Goal: Use online tool/utility: Utilize a website feature to perform a specific function

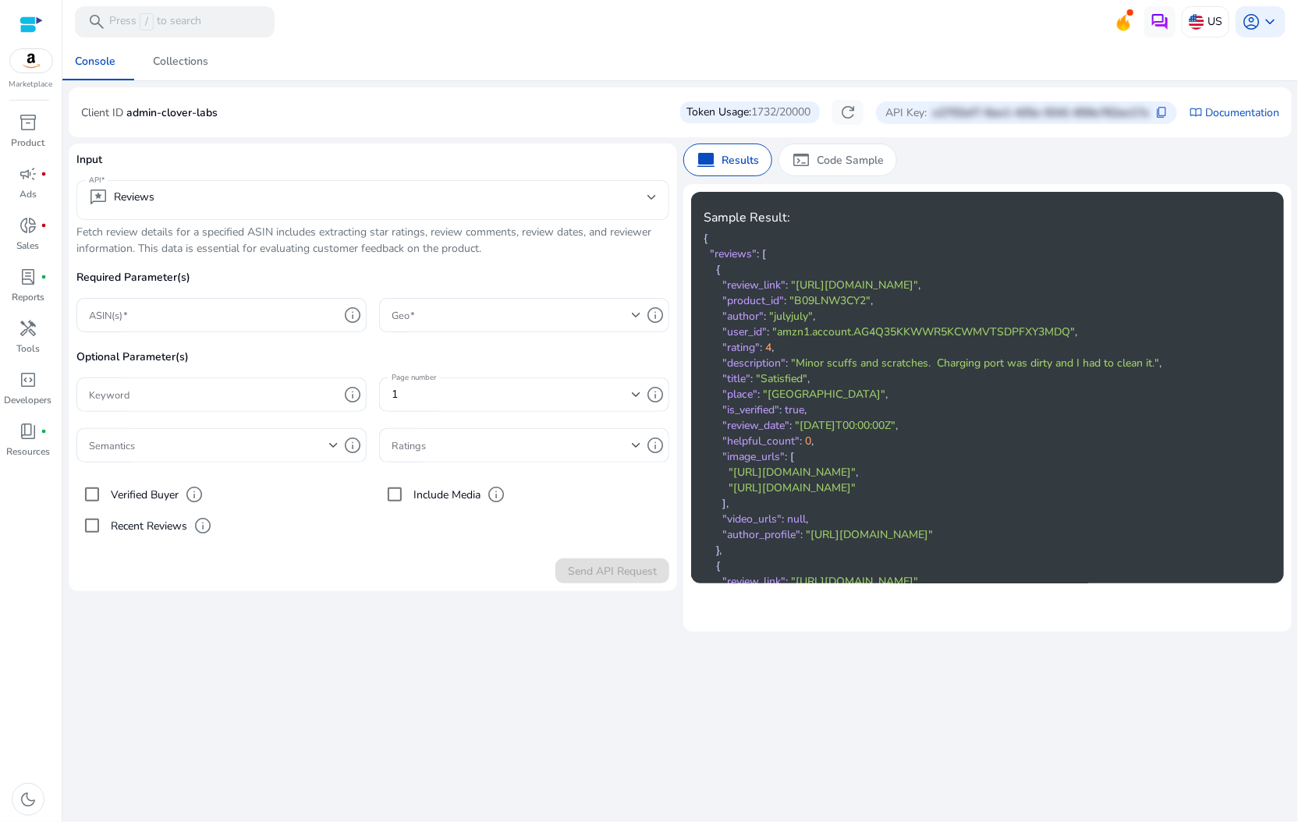
click at [313, 186] on div "reviews Reviews" at bounding box center [373, 200] width 568 height 40
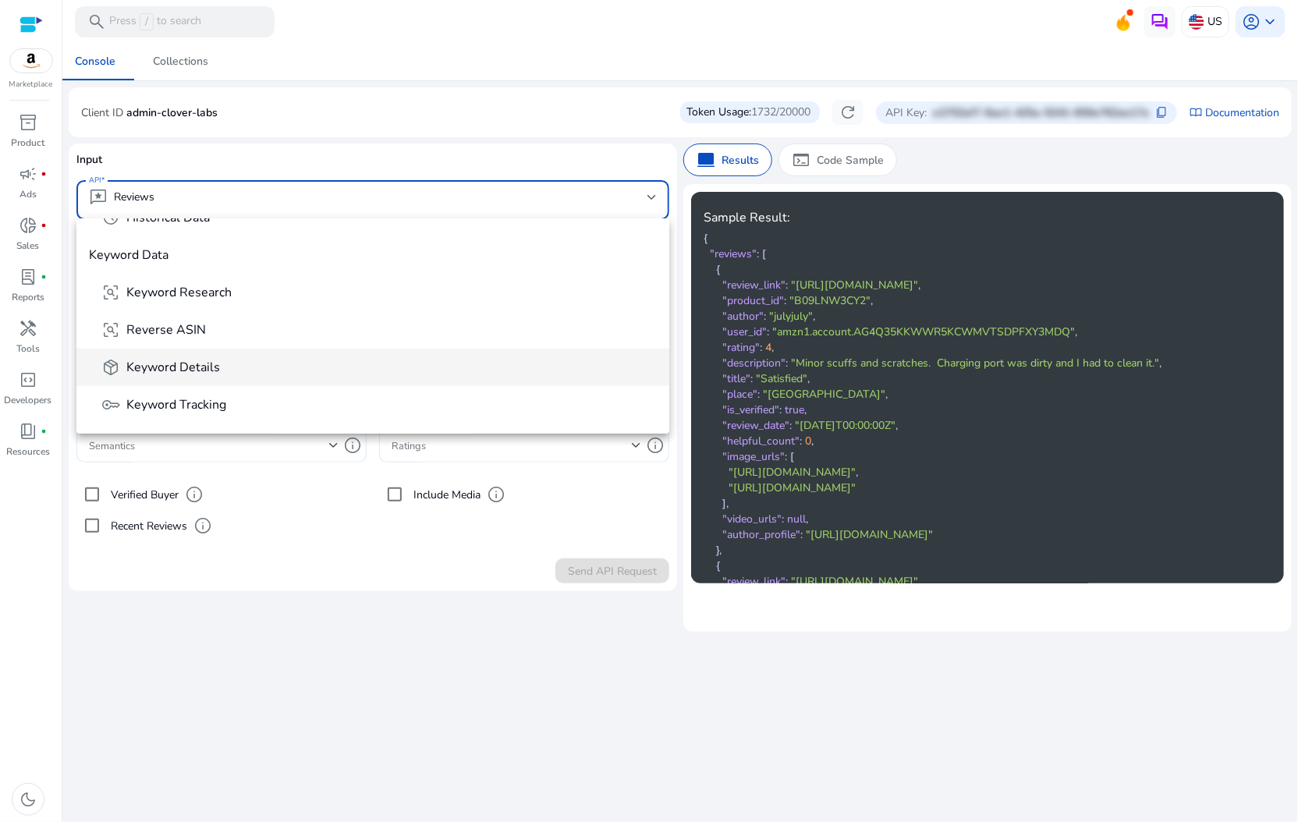
scroll to position [336, 0]
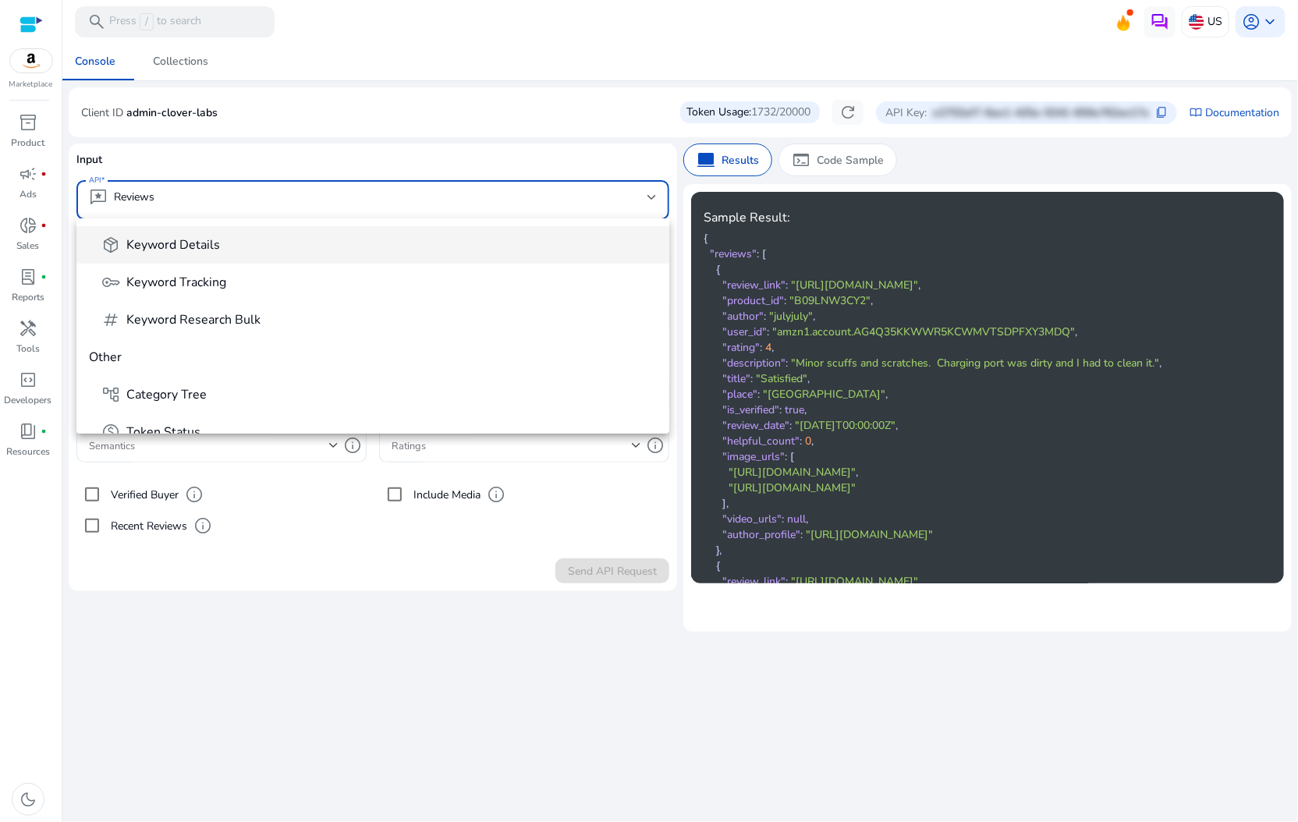
click at [207, 250] on span "Keyword Details" at bounding box center [173, 244] width 94 height 17
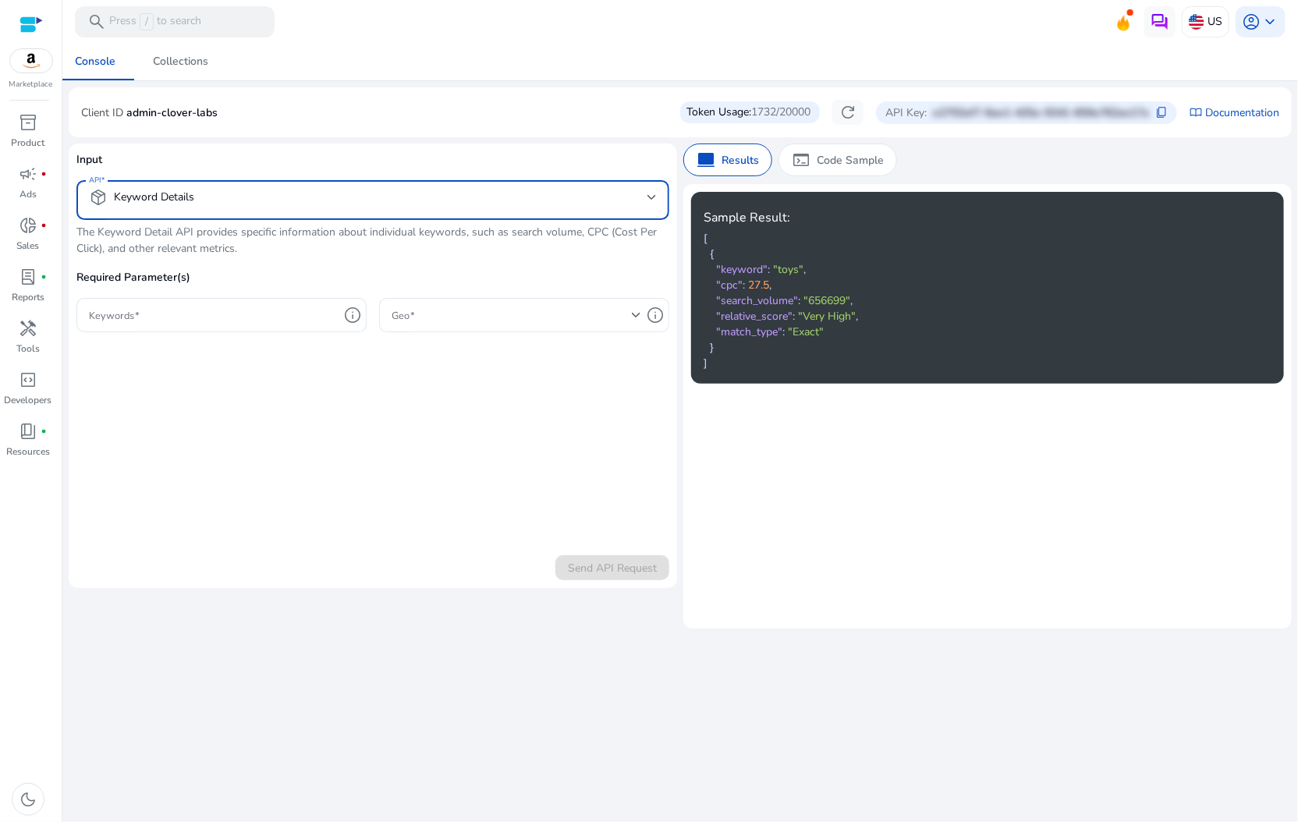
click at [257, 210] on mat-select "package_2 Keyword Details" at bounding box center [373, 200] width 568 height 24
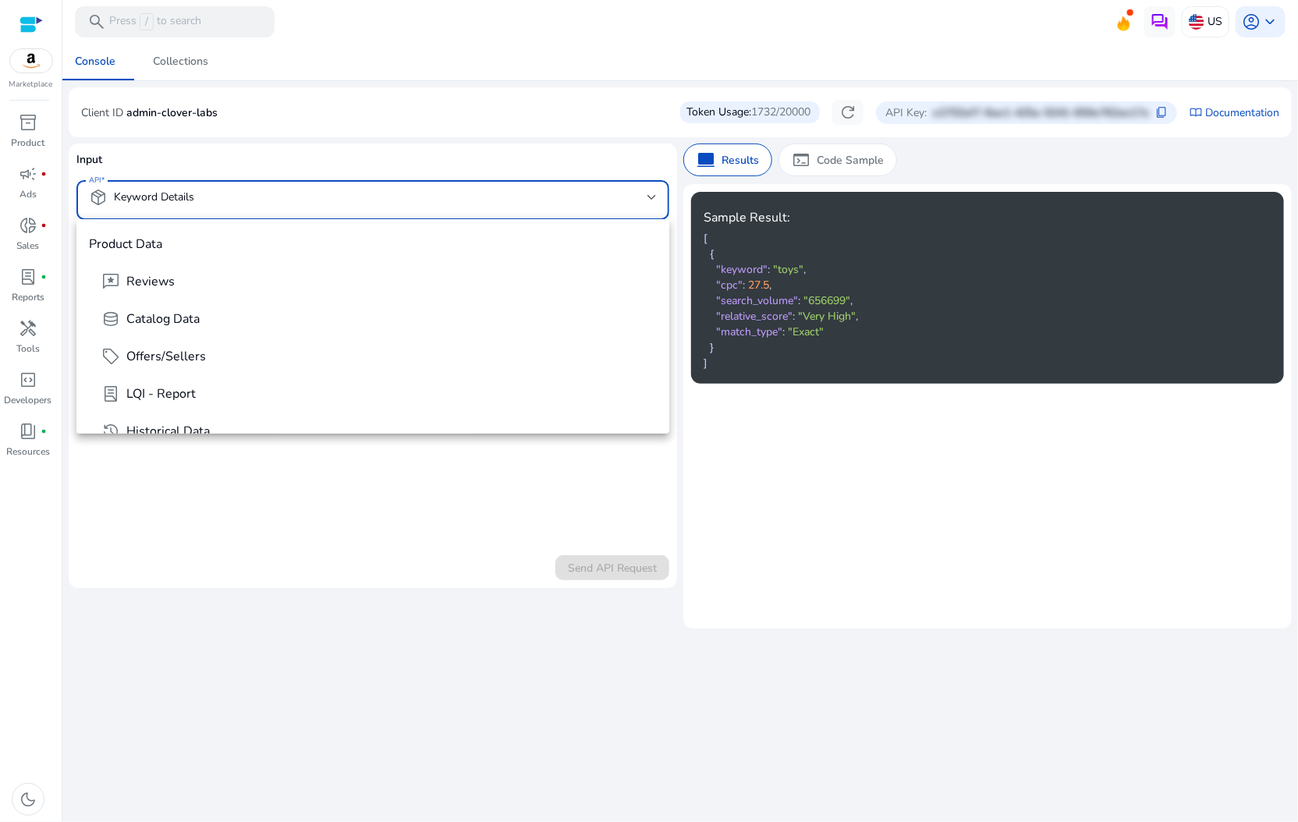
scroll to position [165, 0]
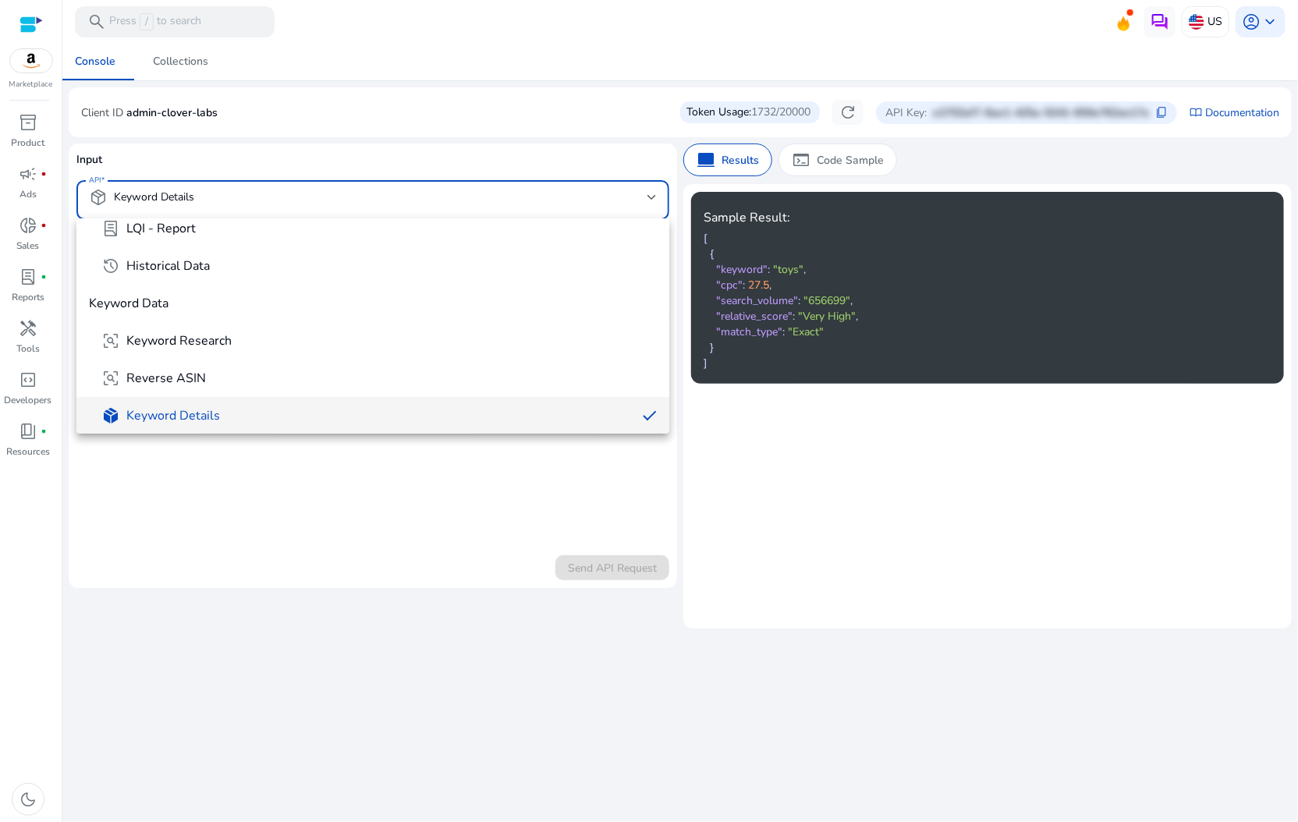
click at [256, 211] on div at bounding box center [649, 411] width 1298 height 822
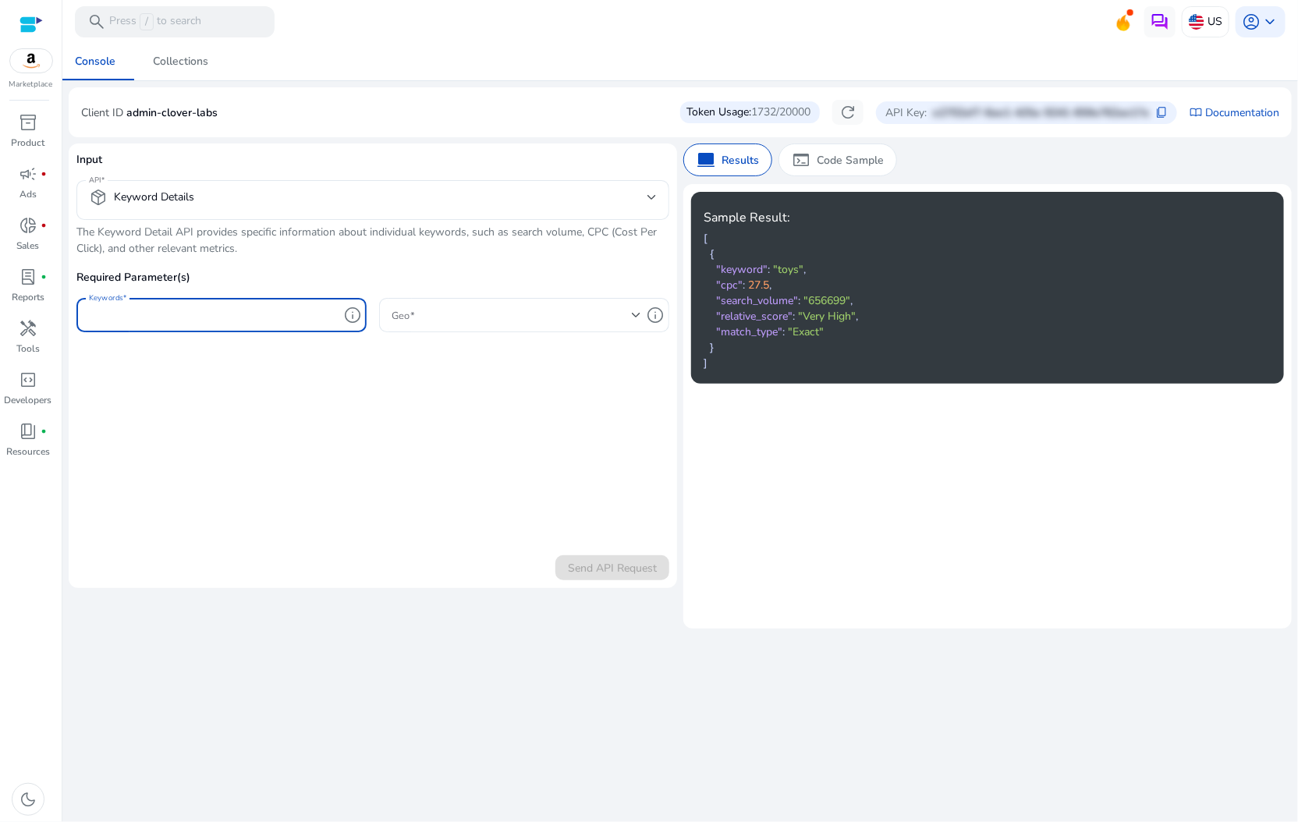
click at [208, 322] on div at bounding box center [214, 315] width 250 height 34
paste input "**********"
type input "**********"
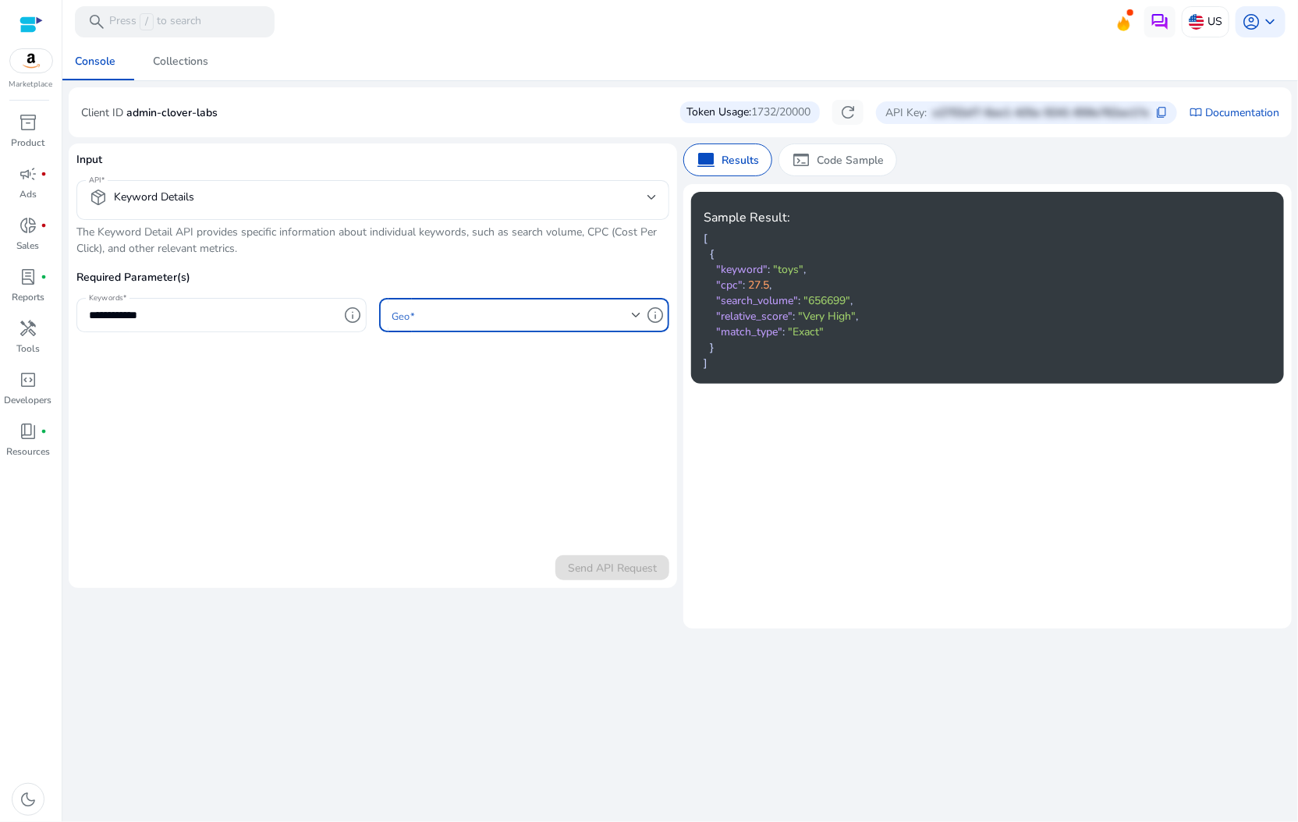
click at [454, 320] on span at bounding box center [512, 315] width 240 height 17
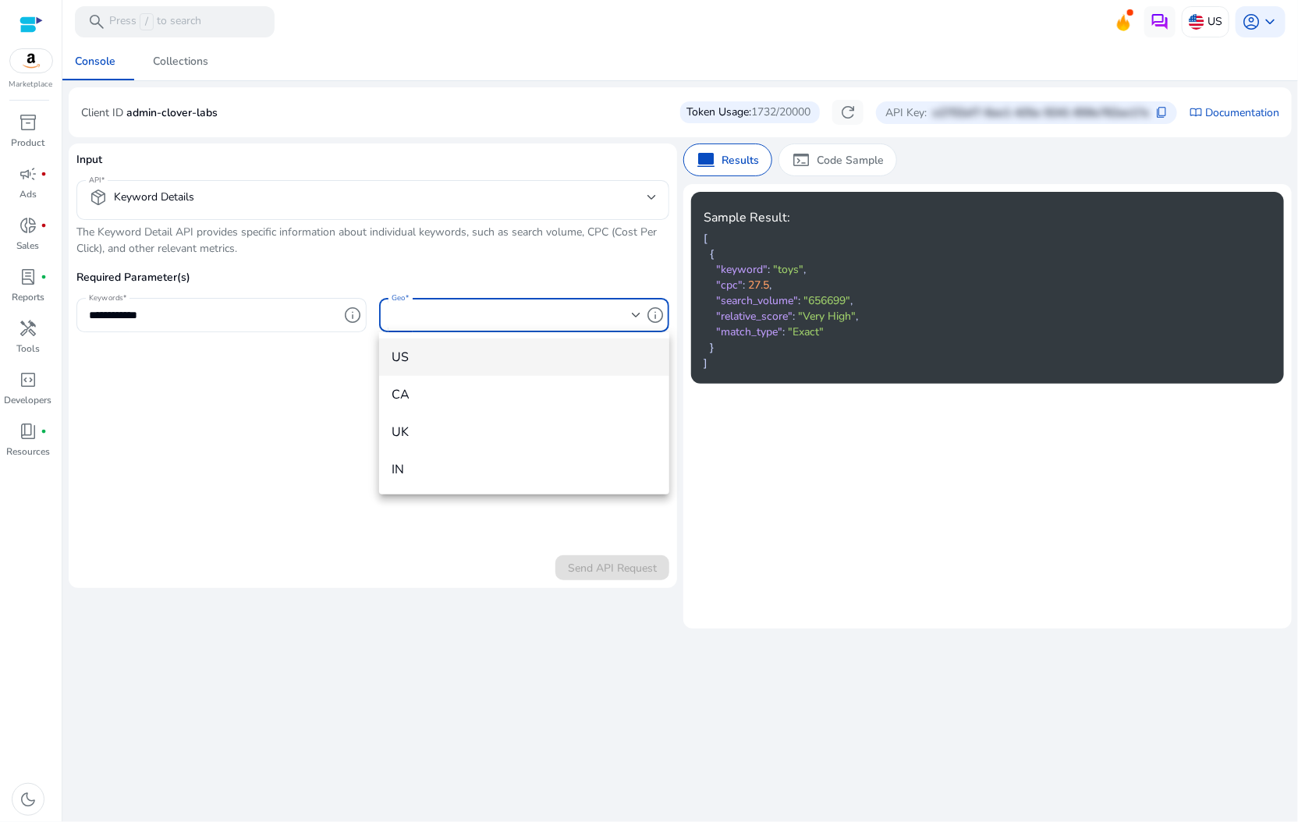
click at [456, 353] on span "US" at bounding box center [524, 357] width 265 height 17
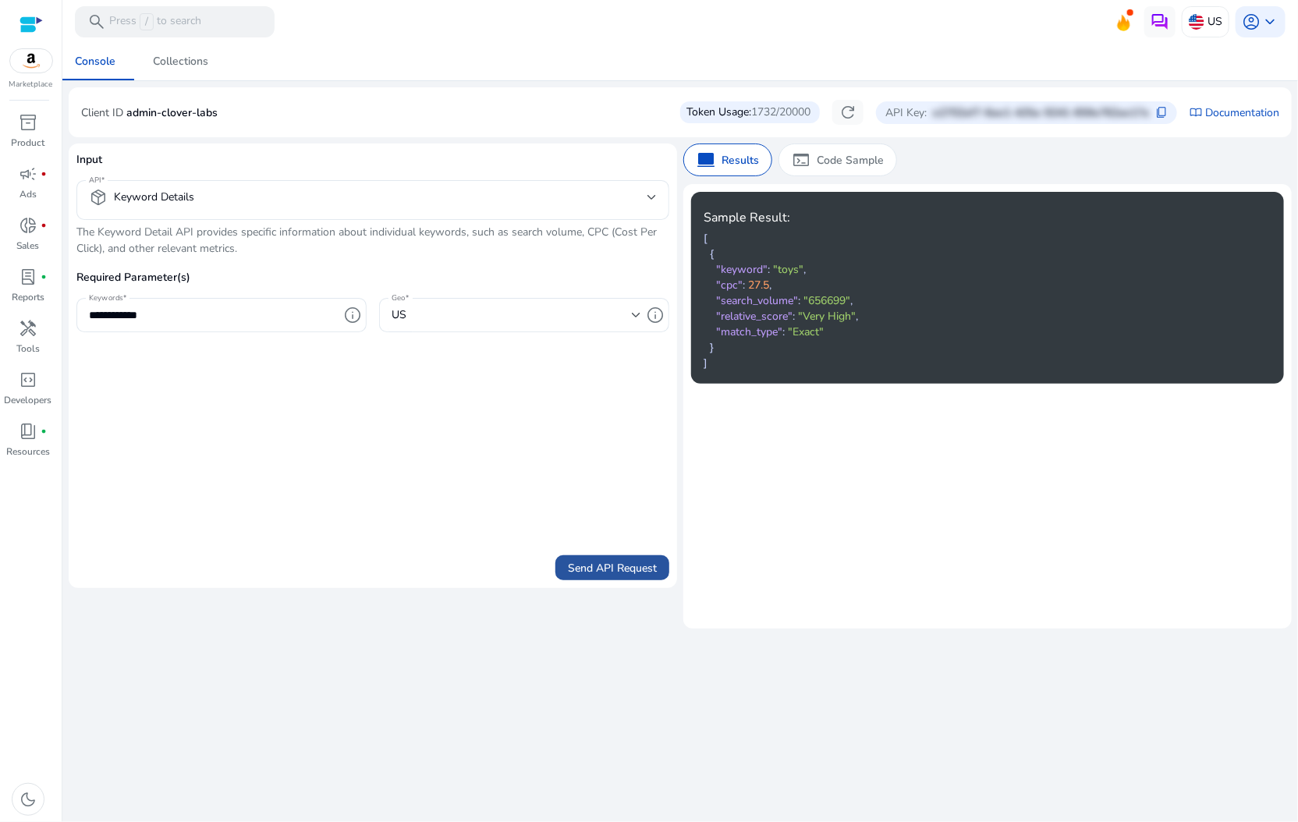
click at [627, 561] on span "Send API Request" at bounding box center [612, 568] width 89 height 16
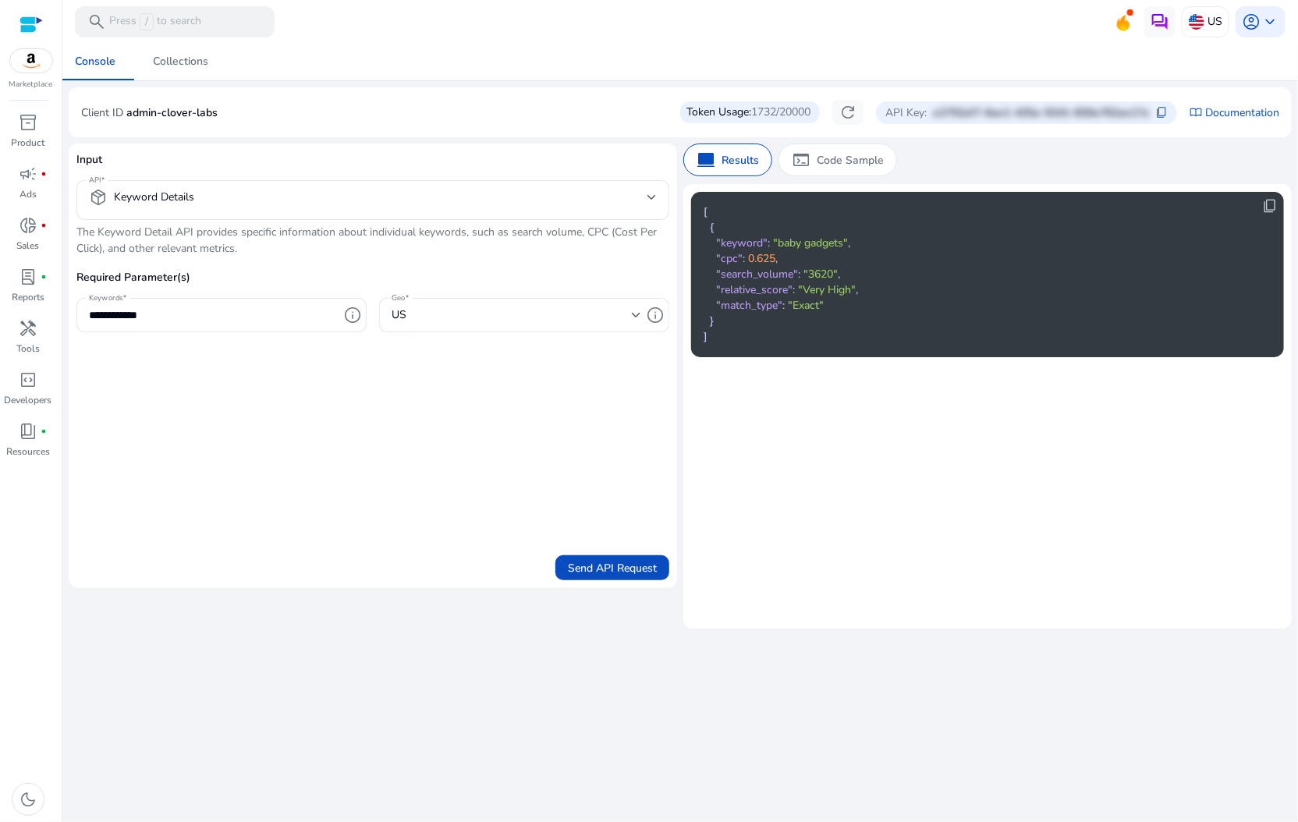
click at [906, 492] on mat-card "content_copy [ { "keyword" : "baby gadgets" , "cpc" : 0.625 , "search_volume" :…" at bounding box center [987, 406] width 609 height 445
